Goal: Find specific page/section: Find specific page/section

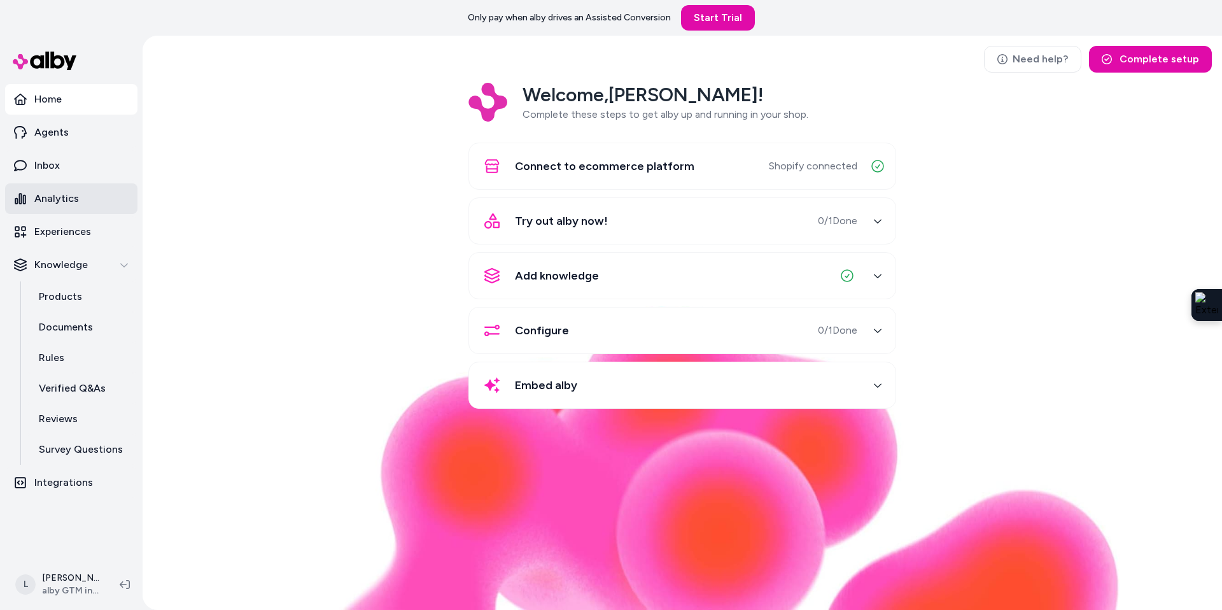
click at [76, 194] on link "Analytics" at bounding box center [71, 198] width 132 height 31
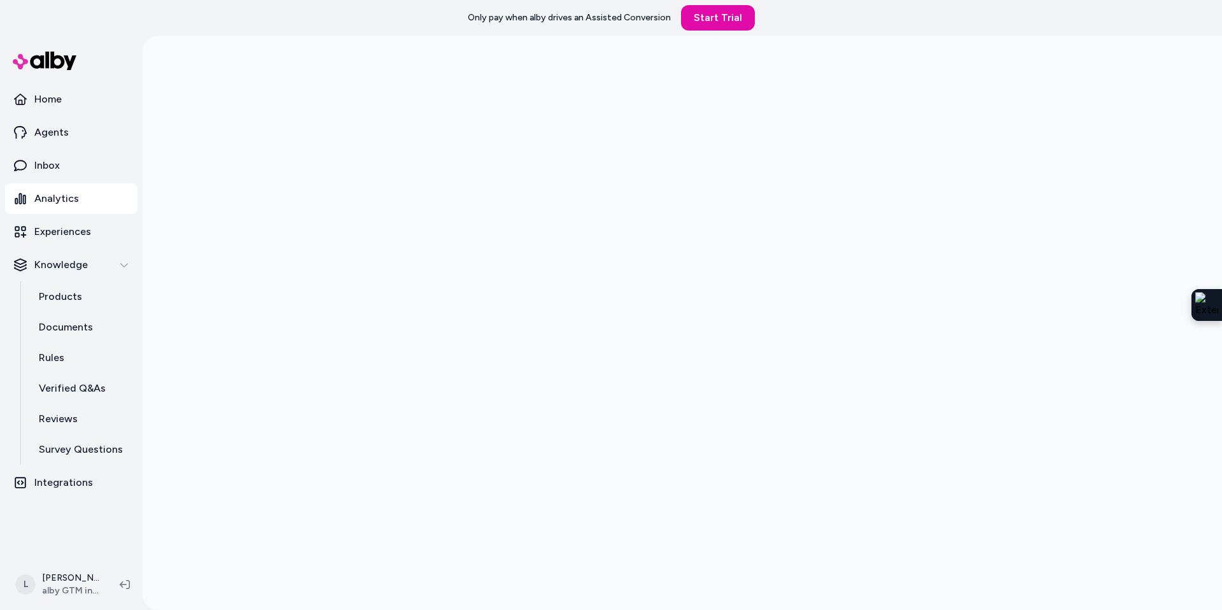
scroll to position [36, 0]
click at [58, 166] on p "Inbox" at bounding box center [46, 165] width 25 height 15
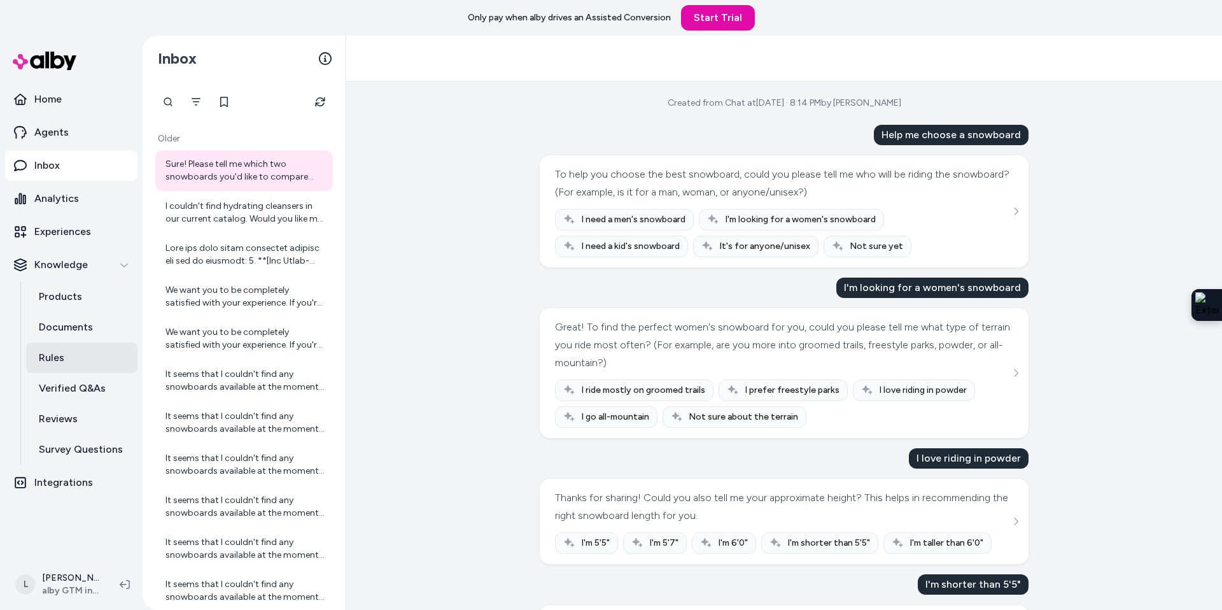
click at [65, 347] on link "Rules" at bounding box center [81, 357] width 111 height 31
